Goal: Task Accomplishment & Management: Manage account settings

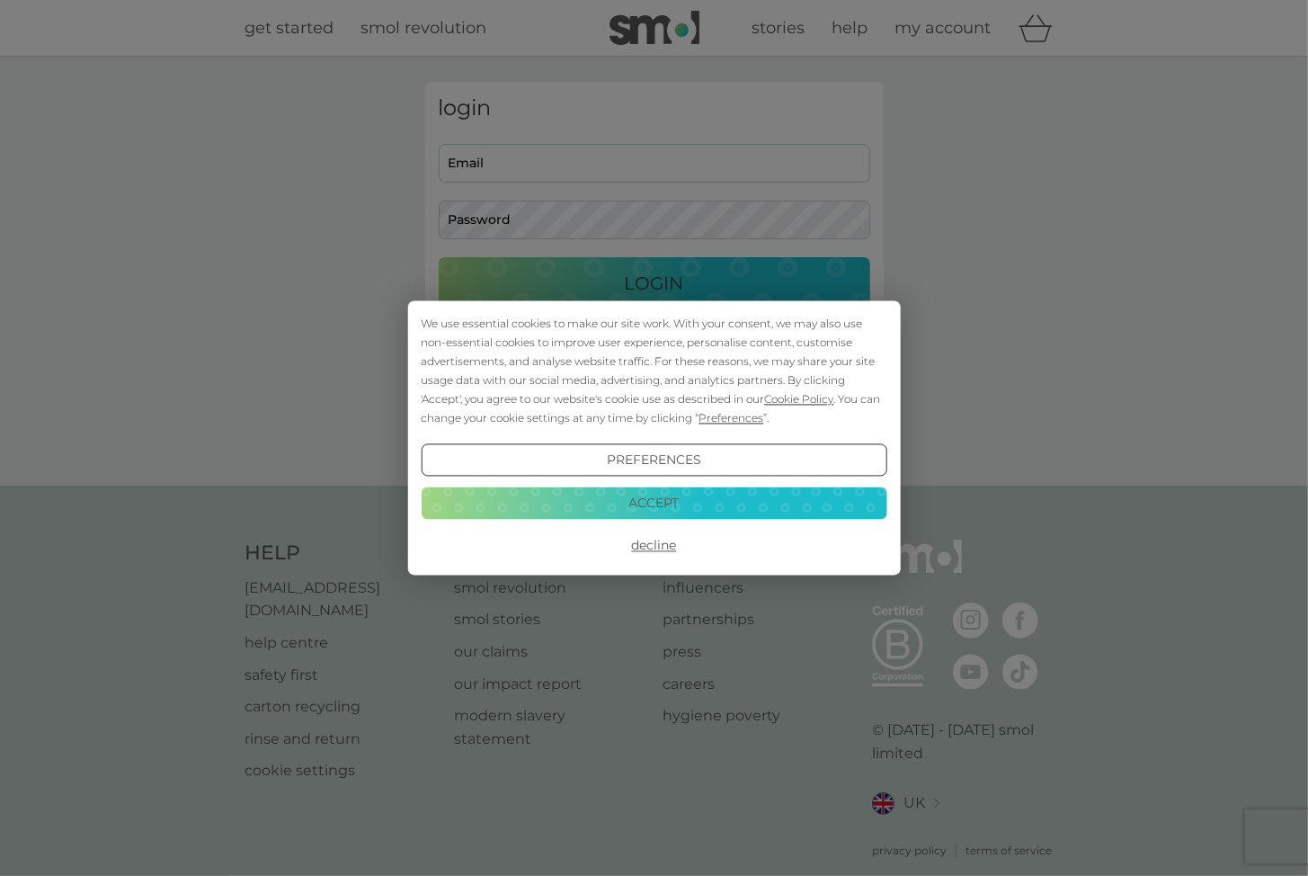
type input "[PERSON_NAME][EMAIL_ADDRESS][DOMAIN_NAME]"
click at [612, 508] on button "Accept" at bounding box center [654, 502] width 466 height 32
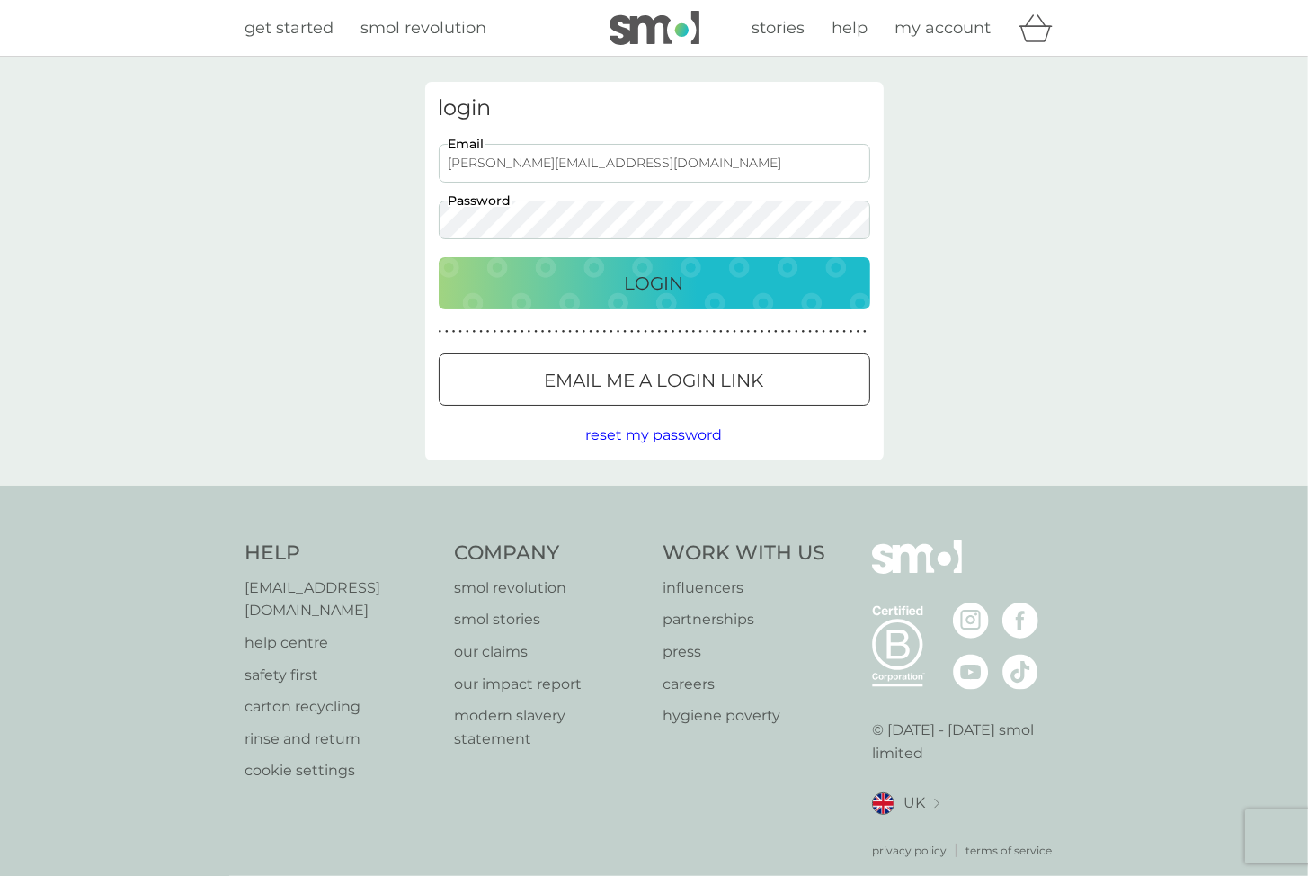
click at [647, 289] on p "Login" at bounding box center [654, 283] width 59 height 29
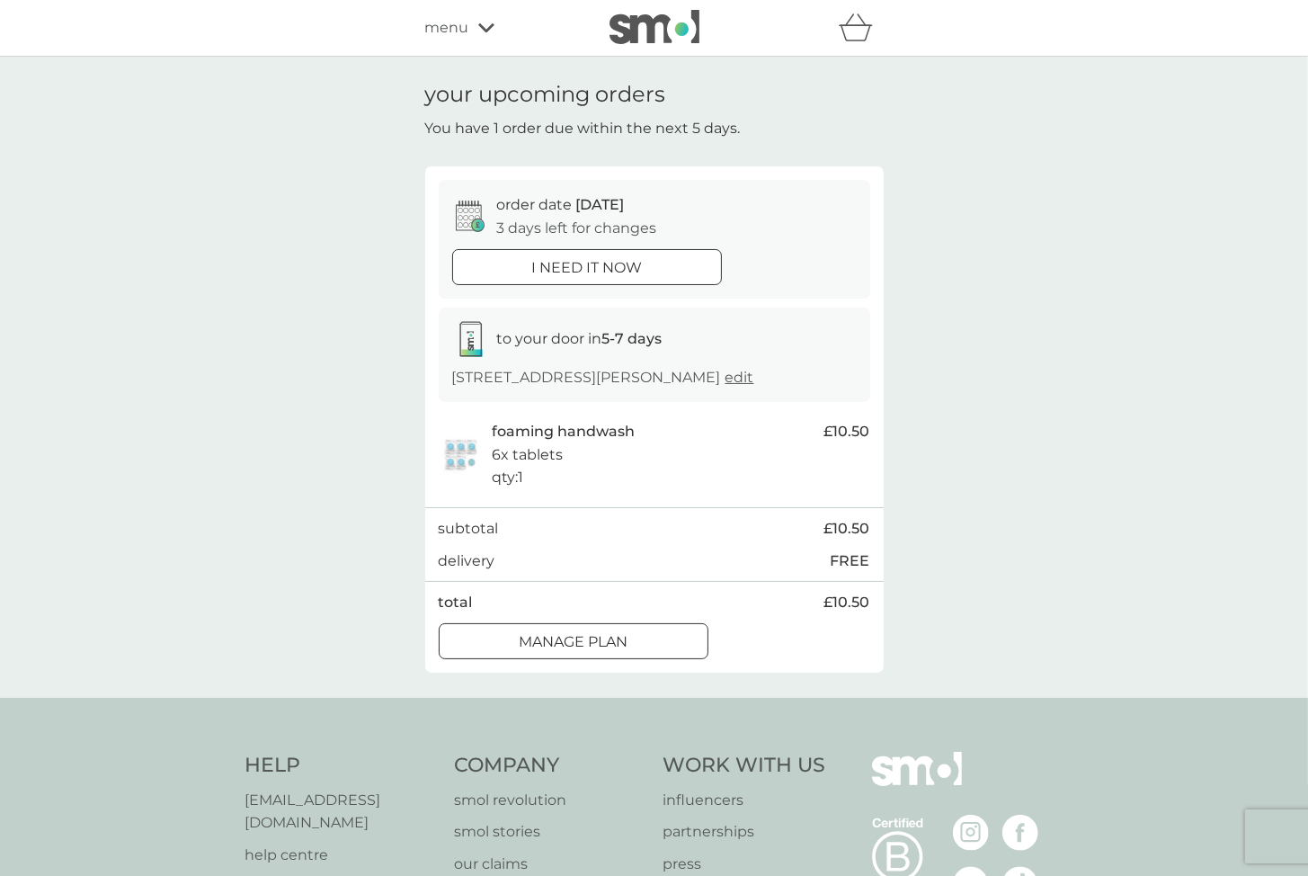
click at [572, 642] on div at bounding box center [573, 640] width 3 height 3
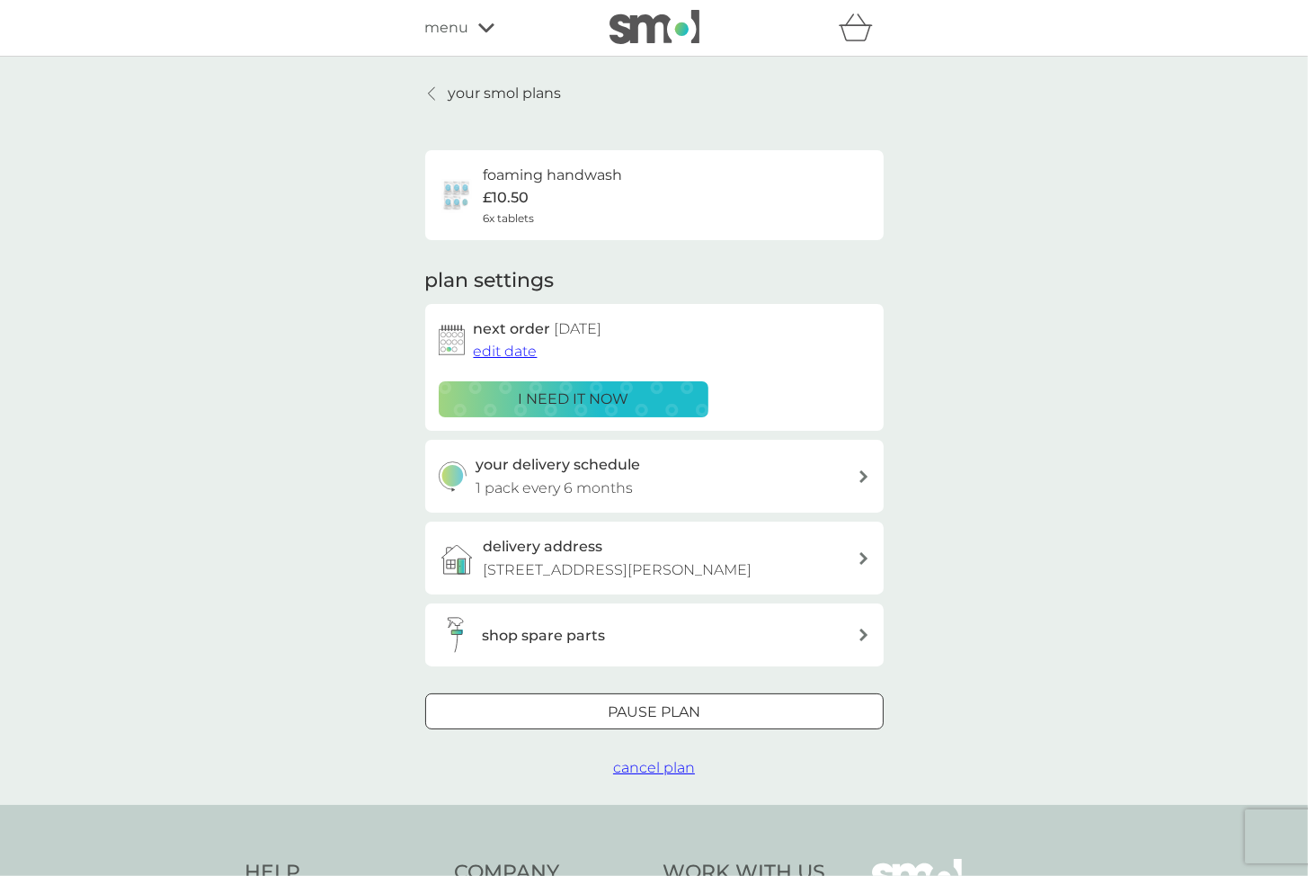
click at [522, 357] on span "edit date" at bounding box center [506, 351] width 64 height 17
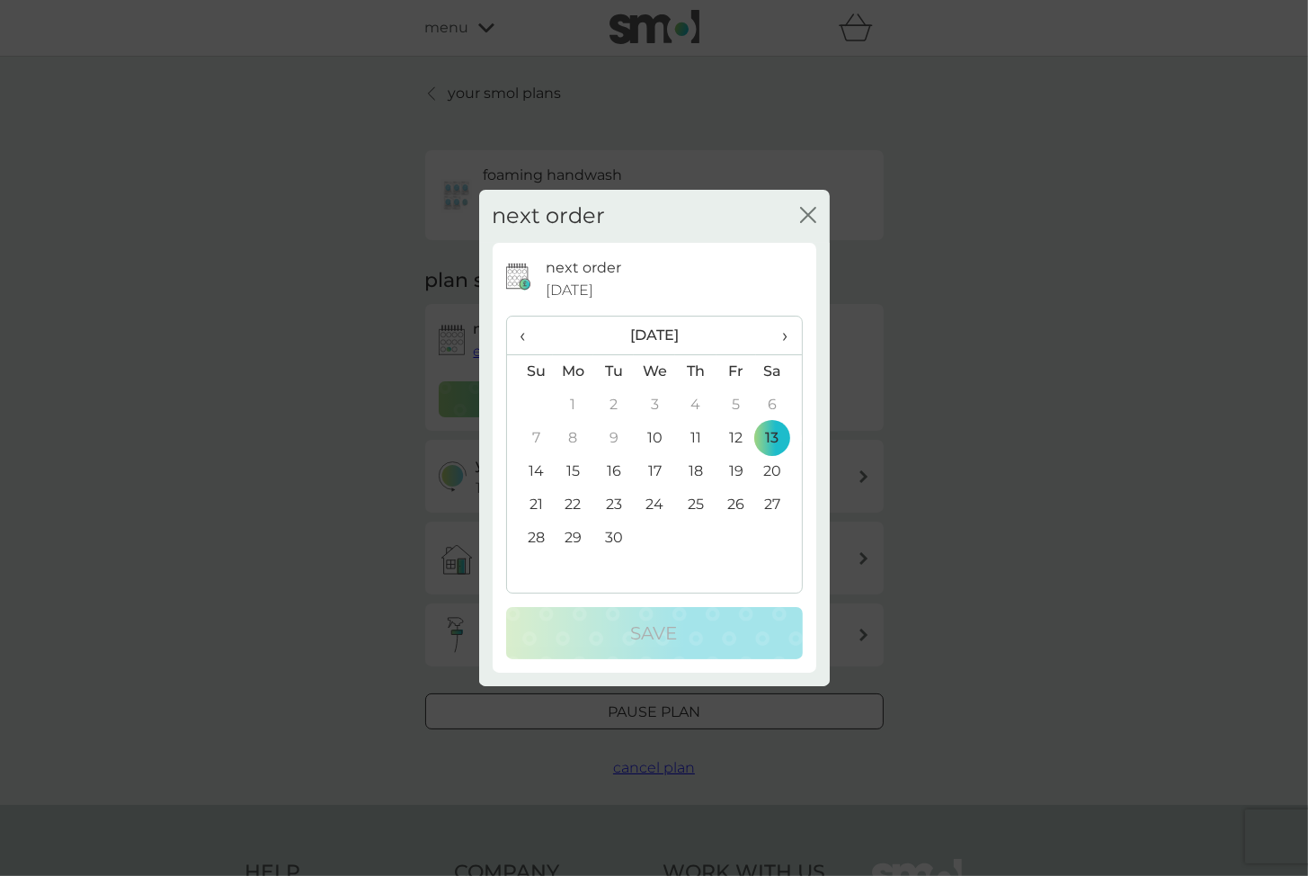
click at [781, 335] on span "›" at bounding box center [779, 336] width 18 height 38
click at [745, 440] on td "12" at bounding box center [737, 438] width 40 height 33
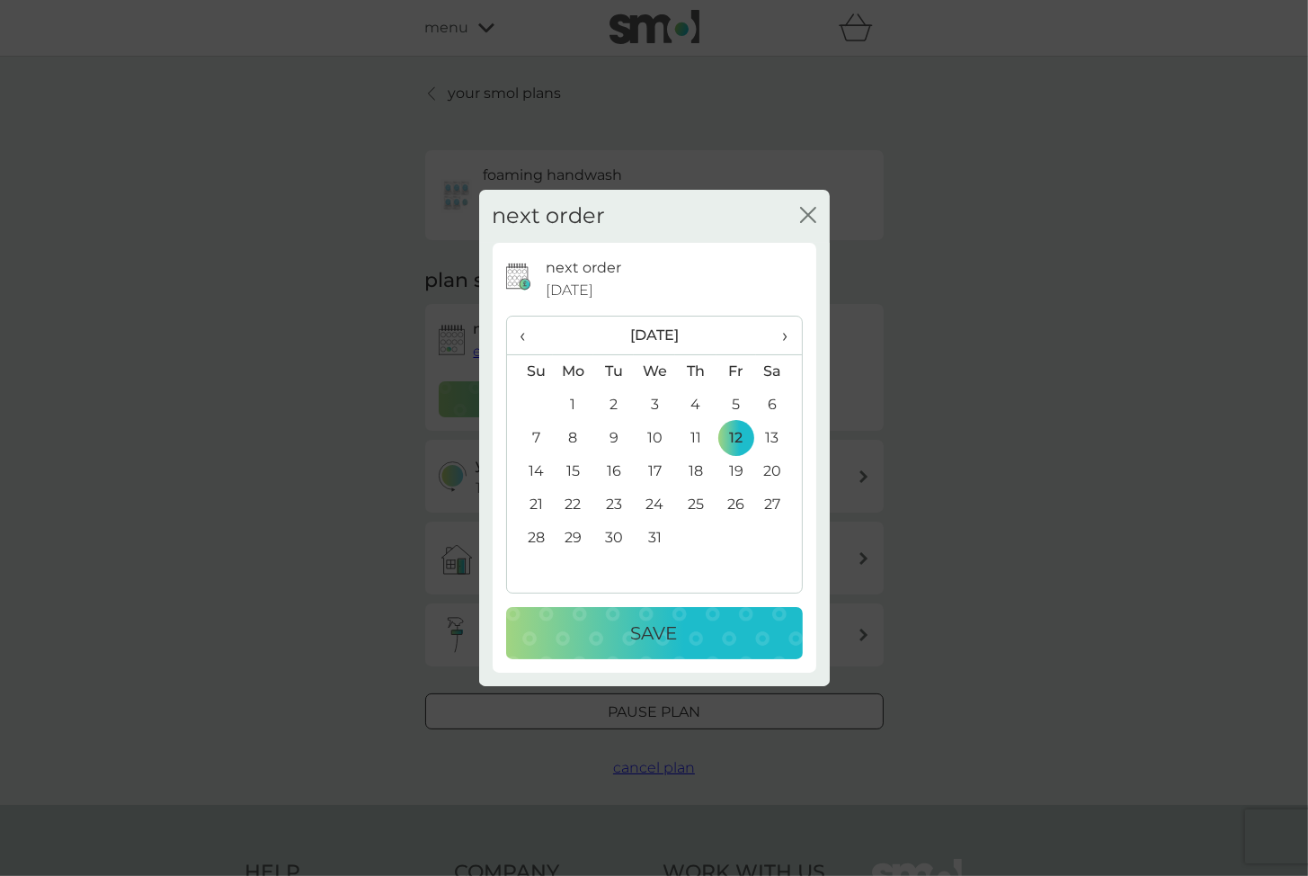
click at [671, 641] on p "Save" at bounding box center [654, 633] width 47 height 29
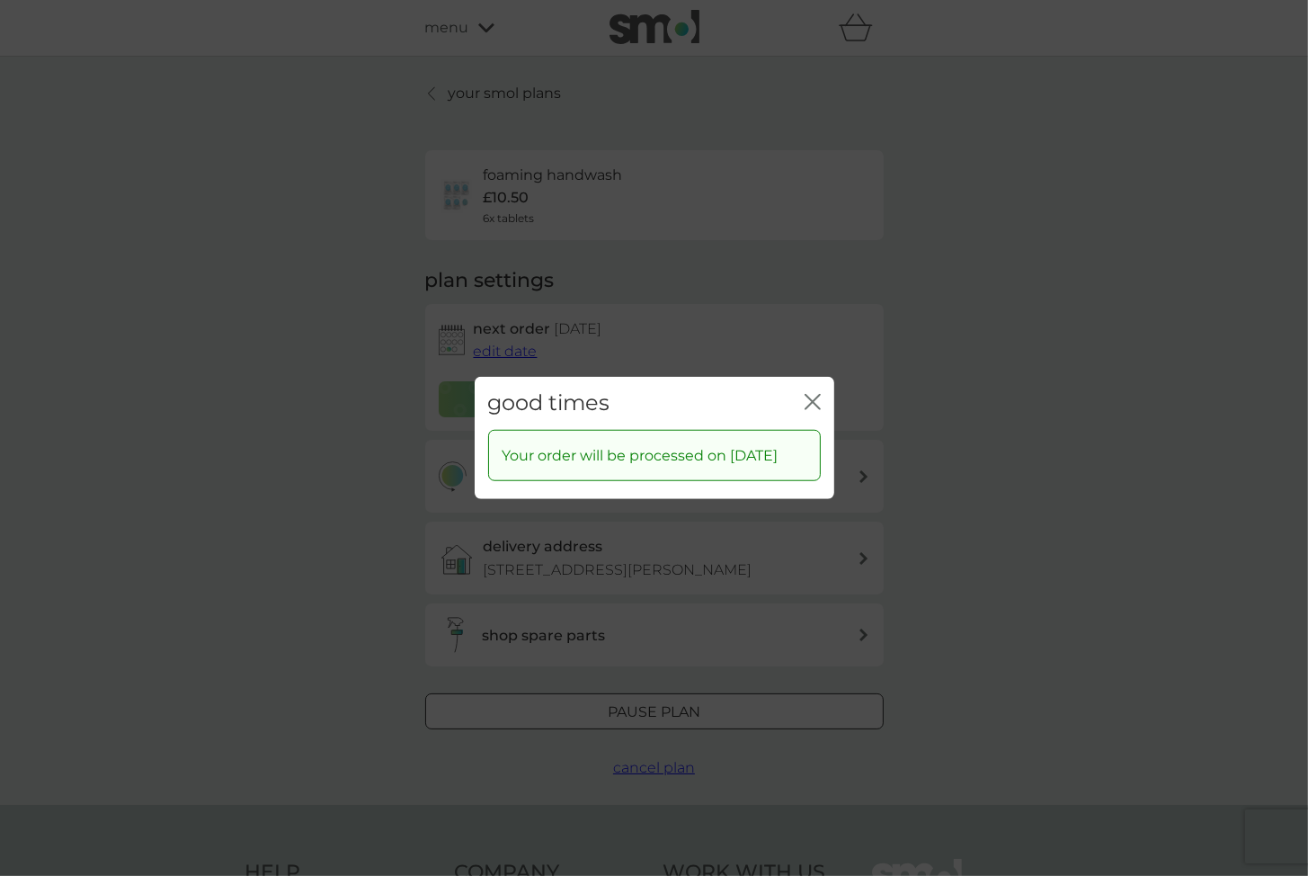
click at [817, 394] on icon "close" at bounding box center [813, 402] width 16 height 16
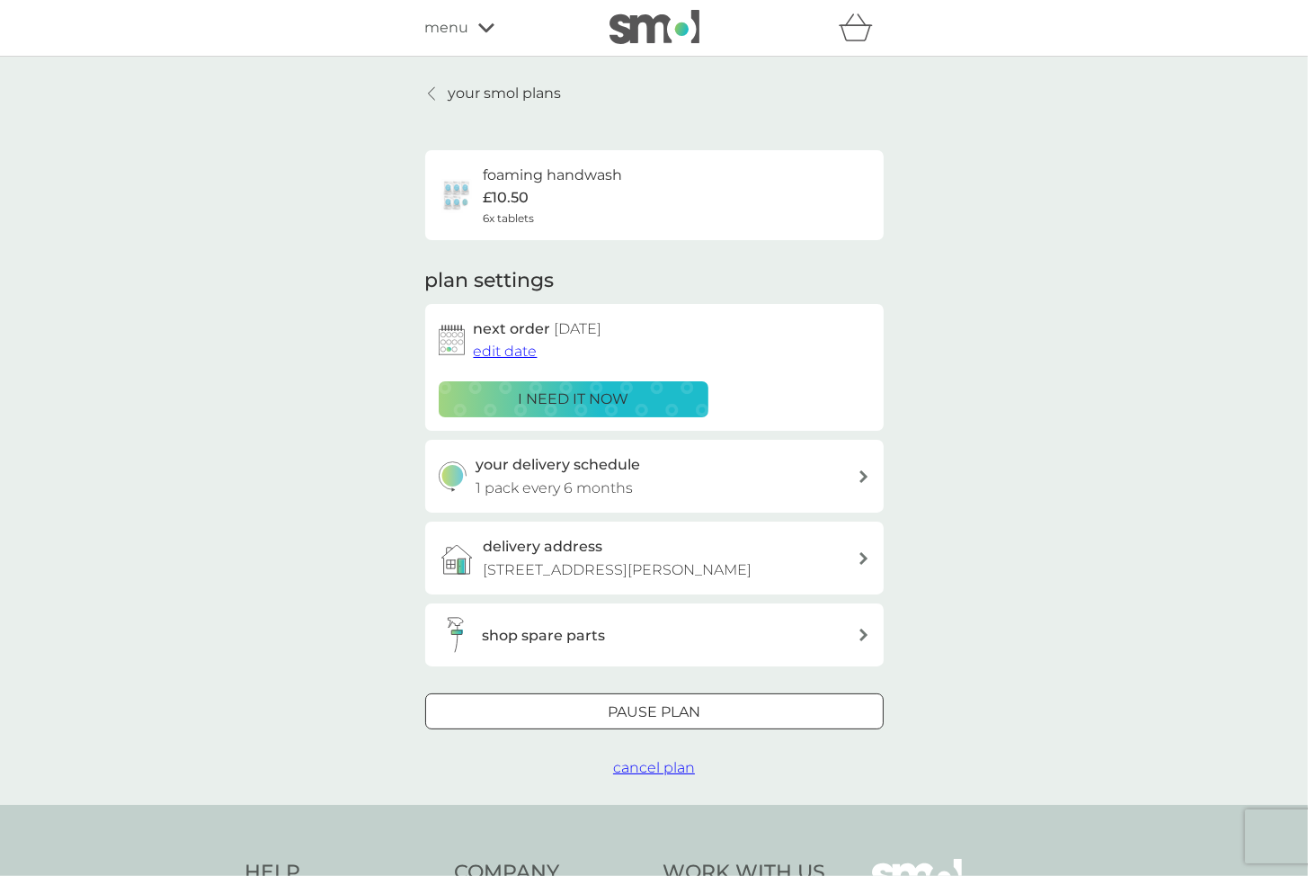
click at [760, 486] on div "your delivery schedule 1 pack every 6 months" at bounding box center [667, 476] width 382 height 46
select select "6"
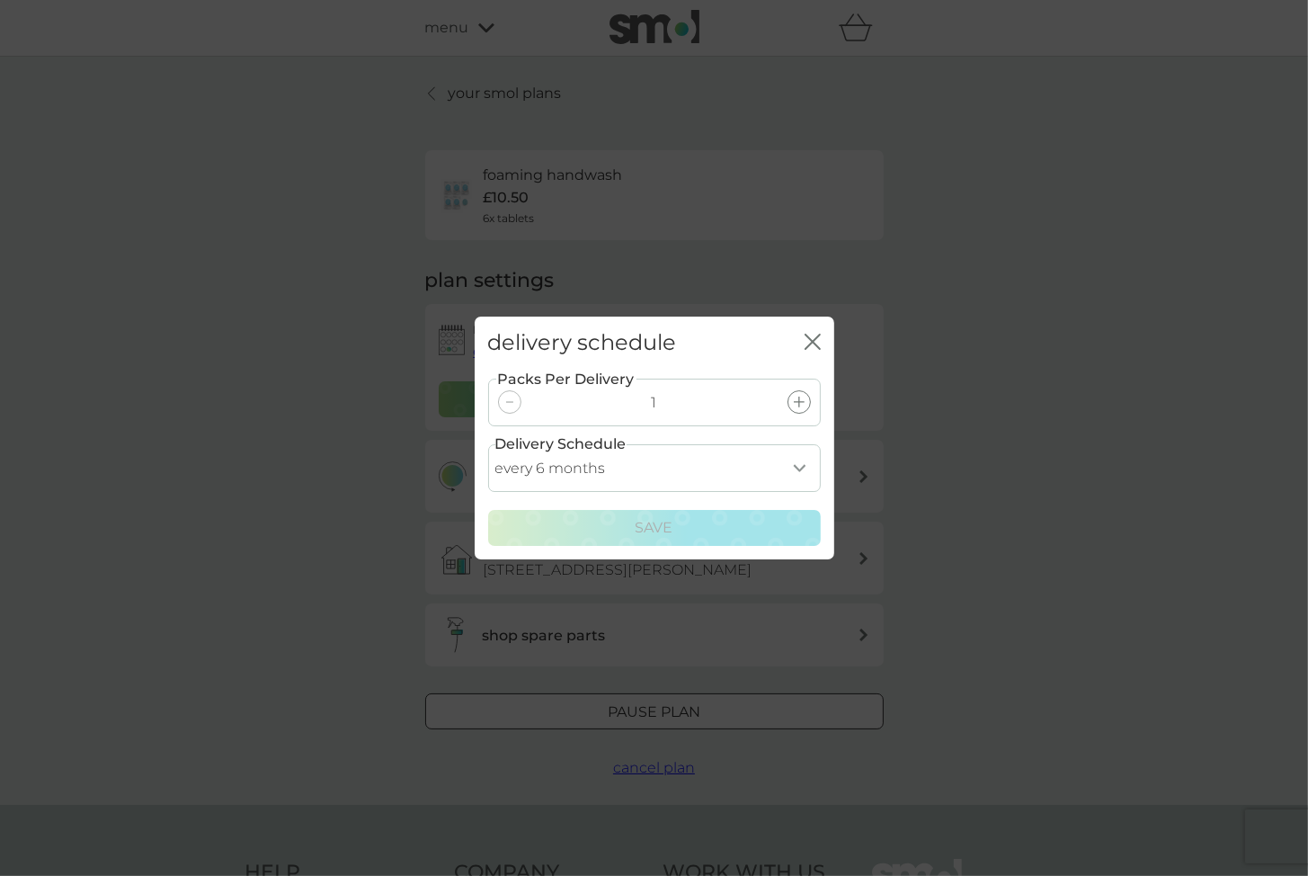
click at [772, 474] on select "every 1 month every 2 months every 3 months every 4 months every 5 months every…" at bounding box center [654, 468] width 333 height 48
click at [907, 438] on div "delivery schedule close Packs Per Delivery 1 Delivery Schedule every 1 month ev…" at bounding box center [654, 438] width 1308 height 876
